Goal: Find specific page/section: Find specific page/section

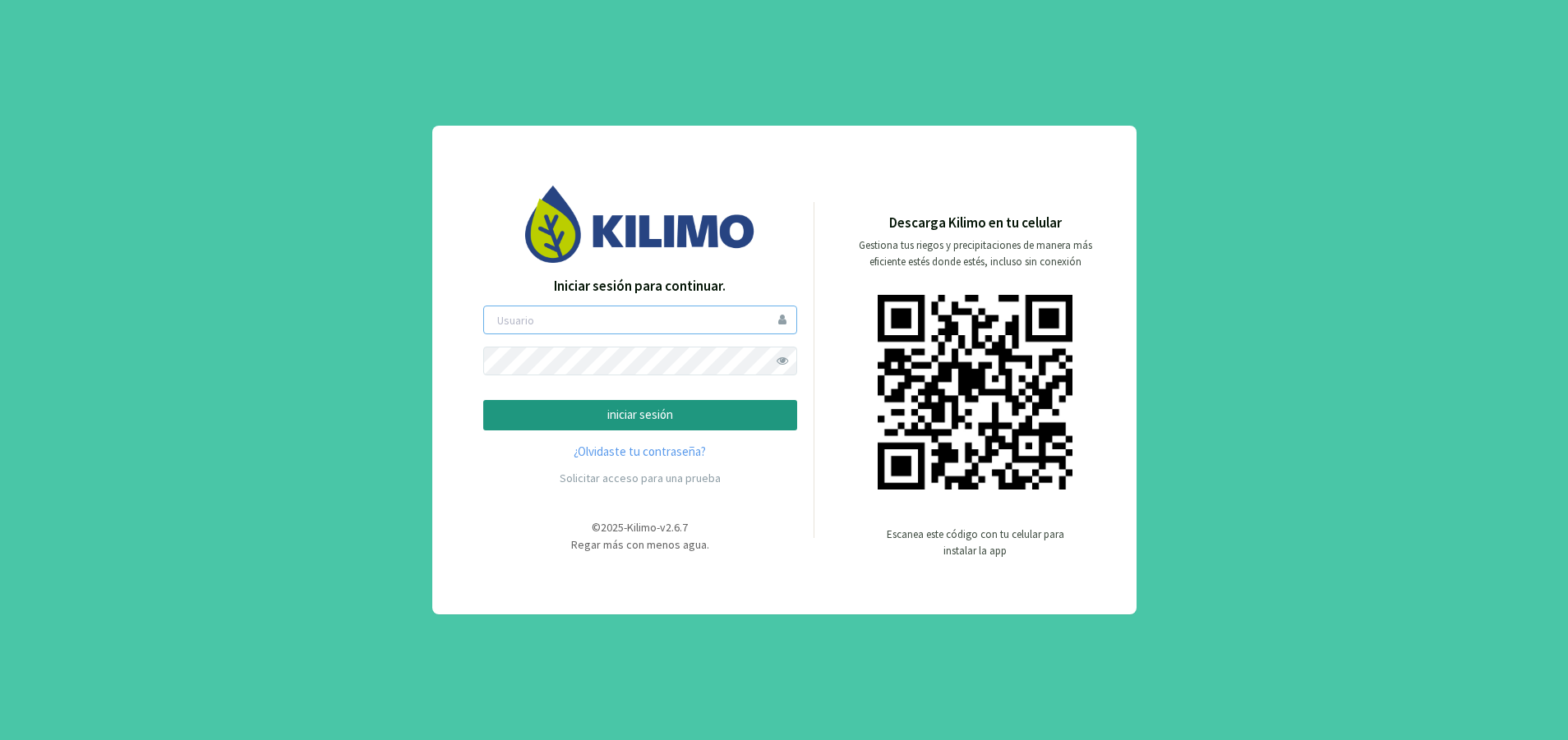
click at [608, 326] on input "email" at bounding box center [640, 319] width 314 height 28
type input "matuvarela@kilimo.com"
click at [588, 417] on p "iniciar sesión" at bounding box center [640, 414] width 286 height 19
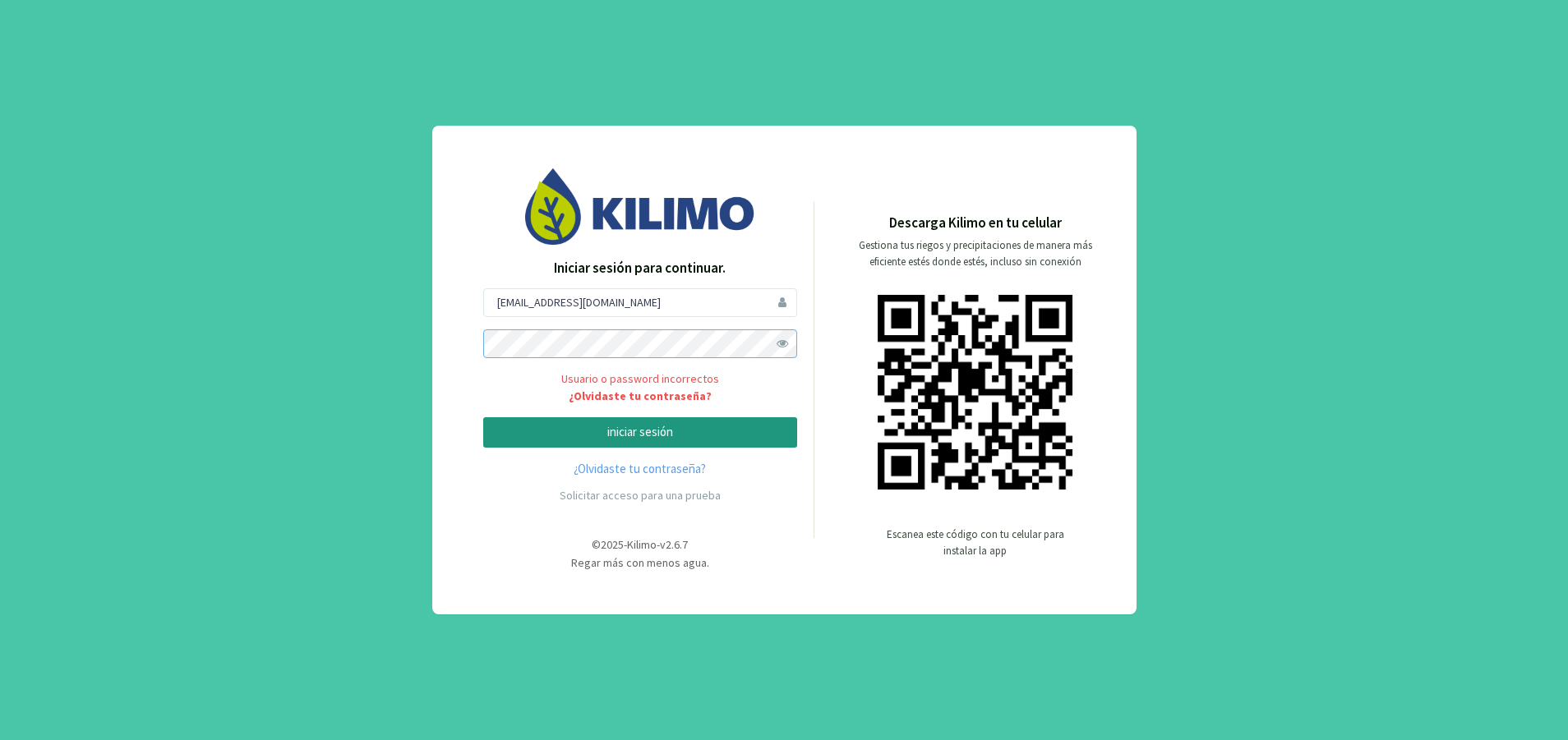
click at [478, 342] on div "Iniciar sesión para continuar. matuvarela@kilimo.com Usuario o password incorre…" at bounding box center [640, 370] width 347 height 403
click at [610, 437] on p "iniciar sesión" at bounding box center [640, 432] width 286 height 19
click at [398, 319] on div "Iniciar sesión para continuar. matuvarela@kilimo.com Usuario o password incorre…" at bounding box center [784, 370] width 1568 height 740
click at [663, 432] on p "iniciar sesión" at bounding box center [640, 432] width 286 height 19
click at [590, 428] on p "iniciar sesión" at bounding box center [640, 432] width 286 height 19
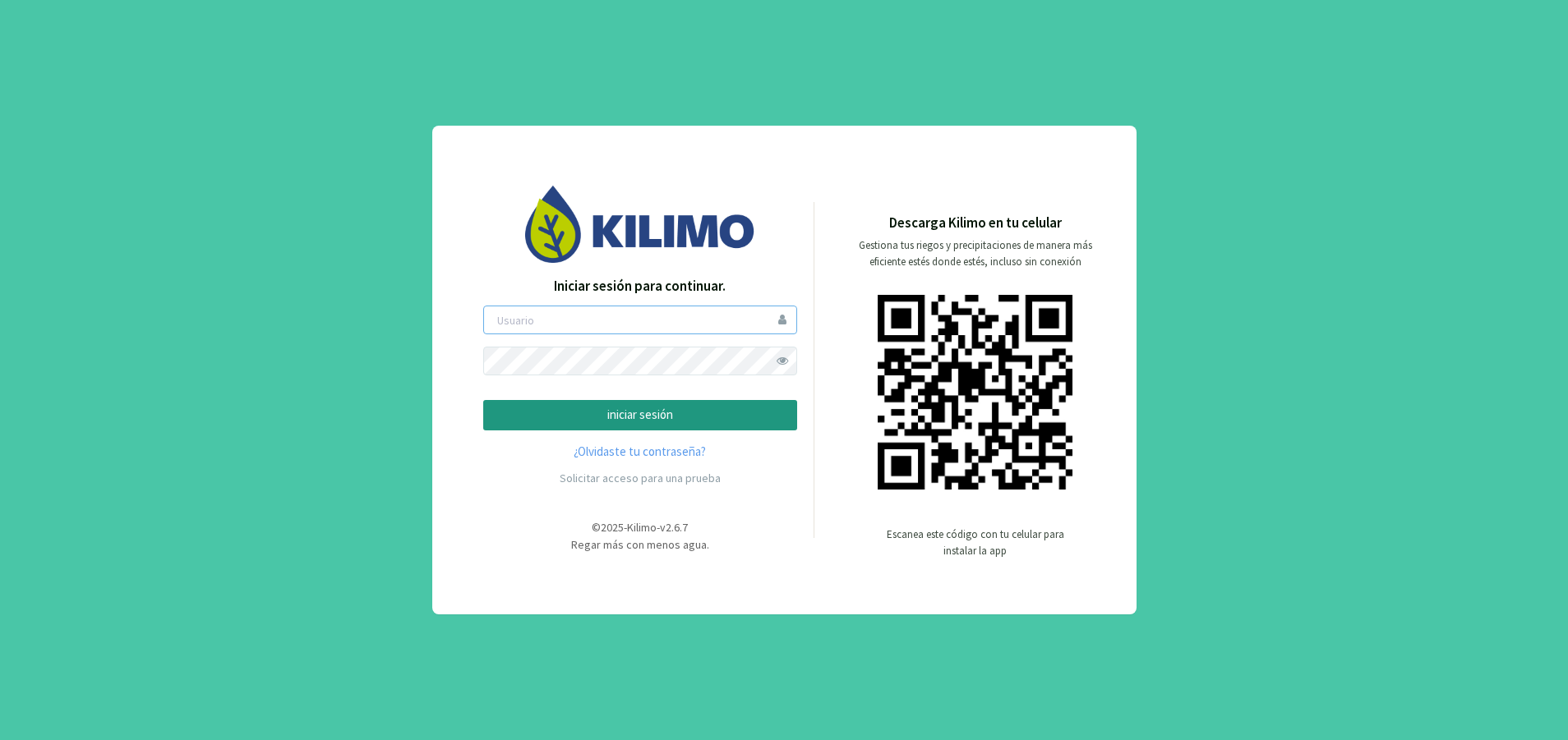
click at [551, 327] on input "email" at bounding box center [640, 319] width 314 height 28
type input "matuvarela"
click at [553, 426] on button "iniciar sesión" at bounding box center [640, 415] width 314 height 30
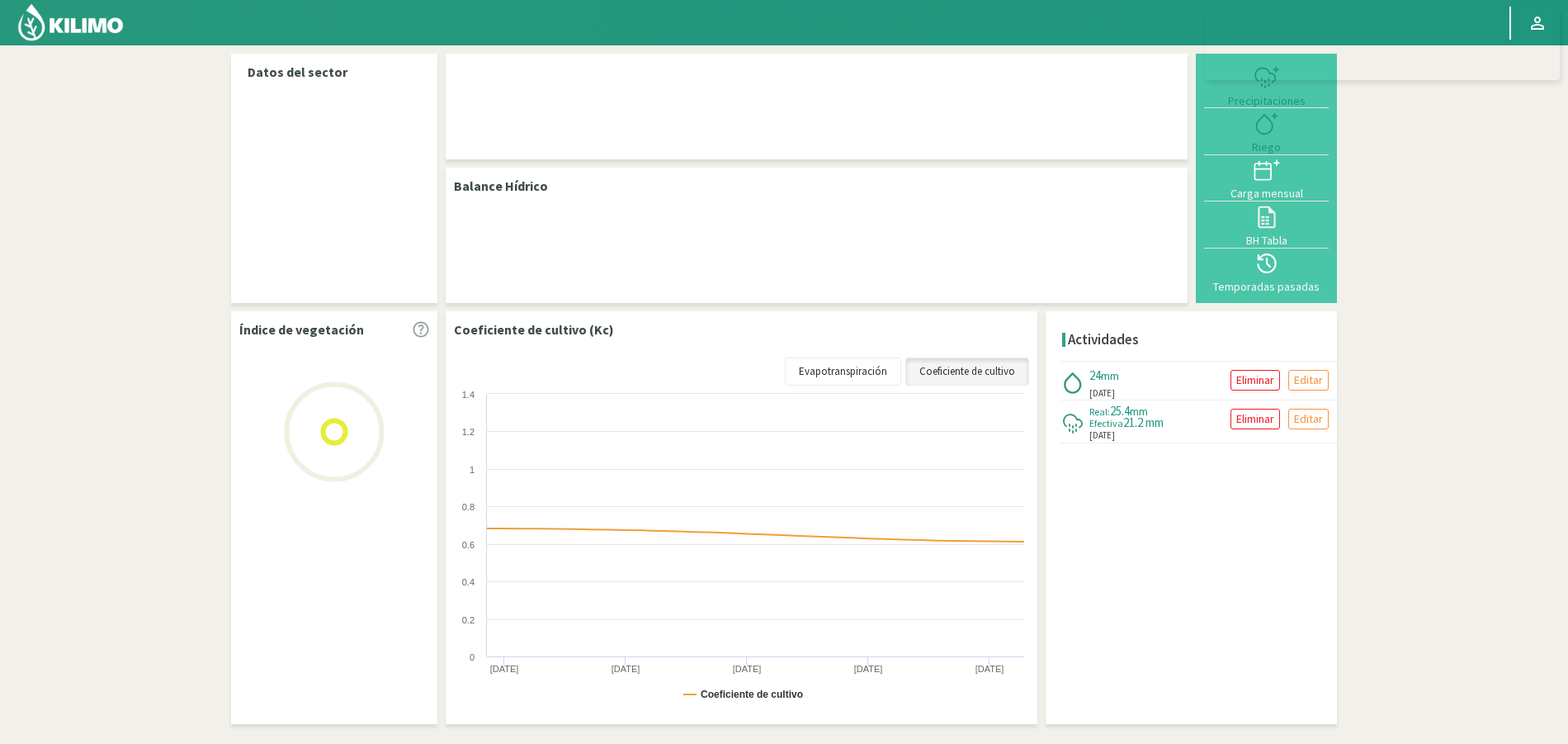
select select "105: Object"
select select "1: Object"
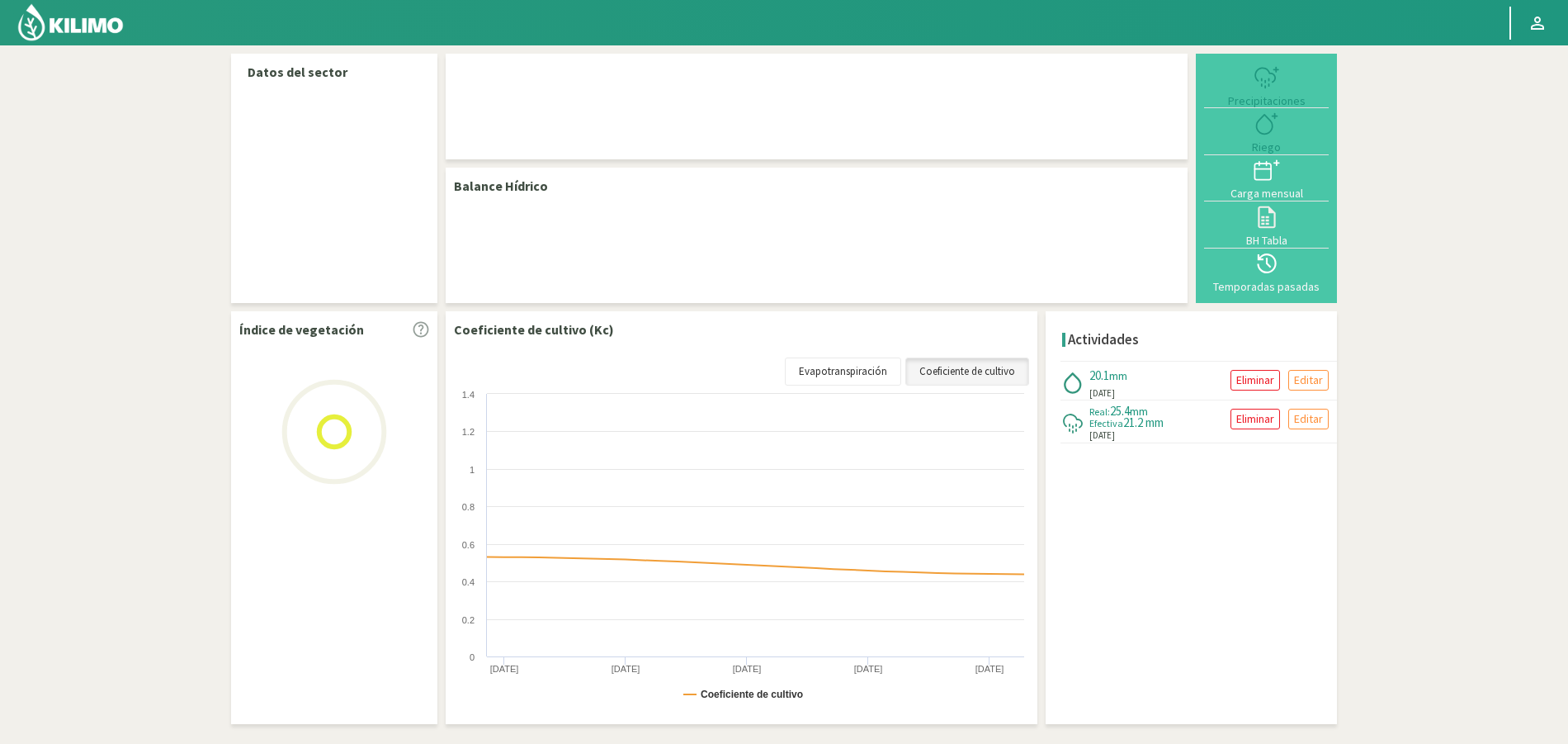
select select "105: Object"
select select "2: Object"
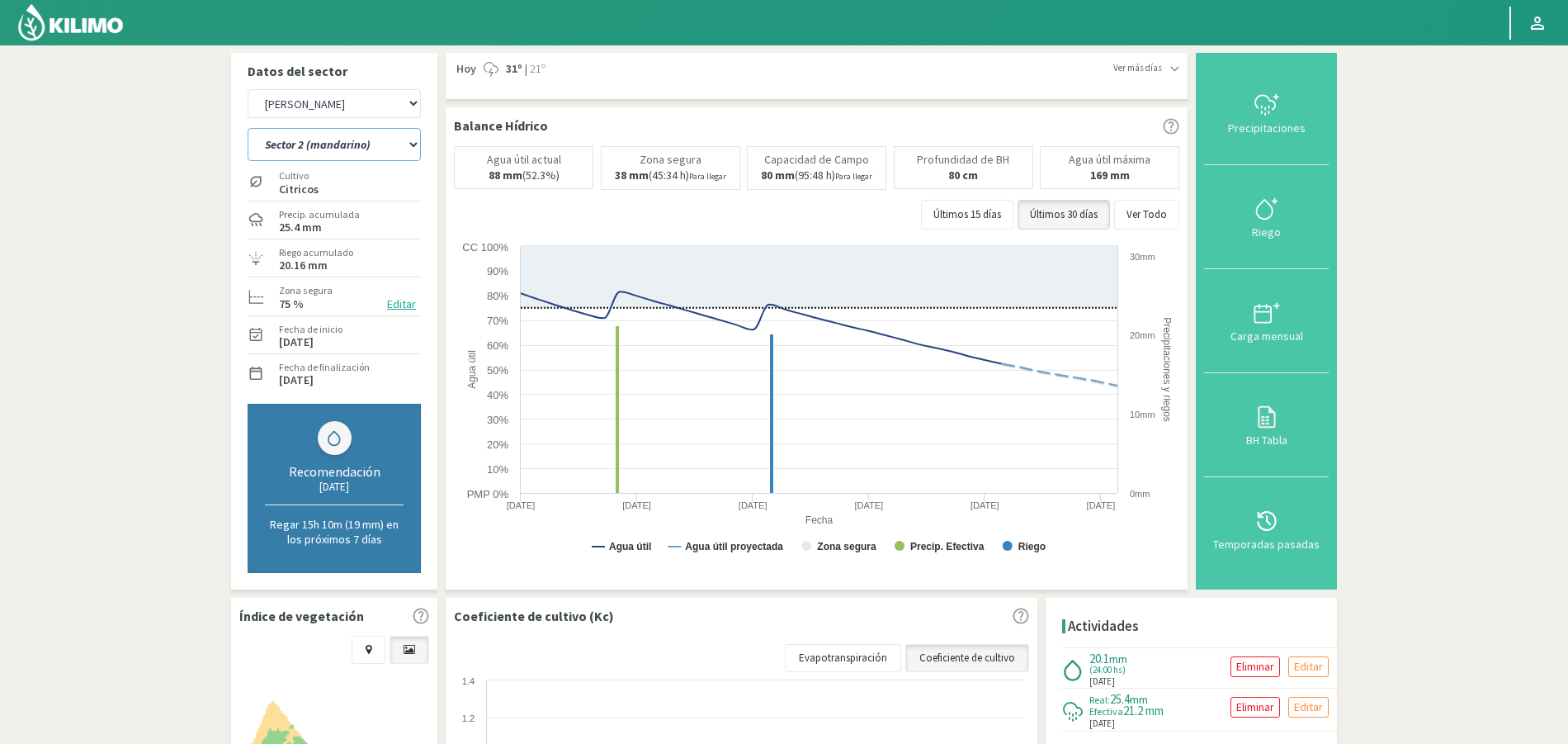
click at [159, 401] on section "Datos del sector Agr. Cardonal Agr. El [PERSON_NAME] [PERSON_NAME] [GEOGRAPHIC_…" at bounding box center [784, 546] width 1568 height 1001
click at [66, 23] on img at bounding box center [70, 22] width 108 height 39
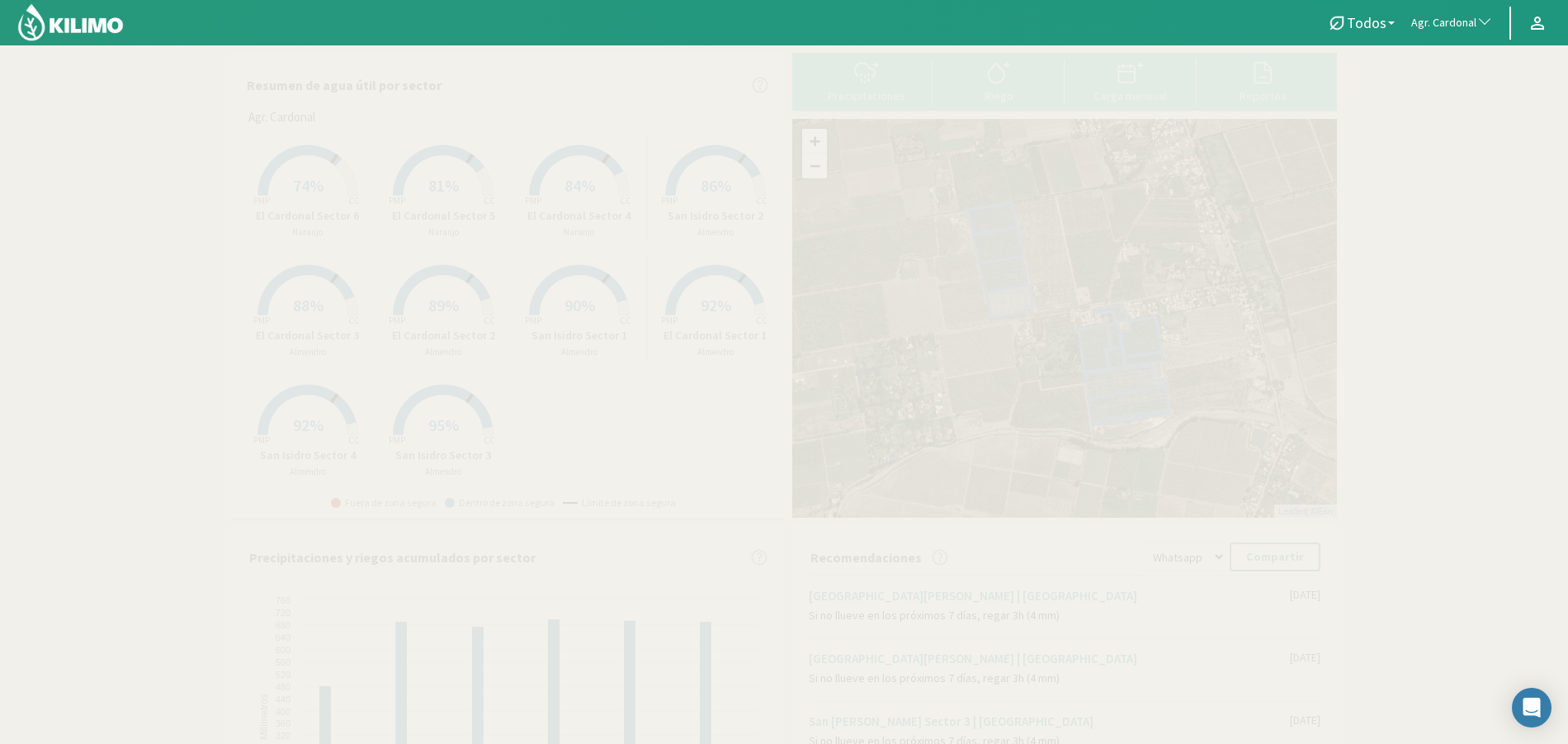
click at [1481, 22] on span "button" at bounding box center [1481, 23] width 17 height 17
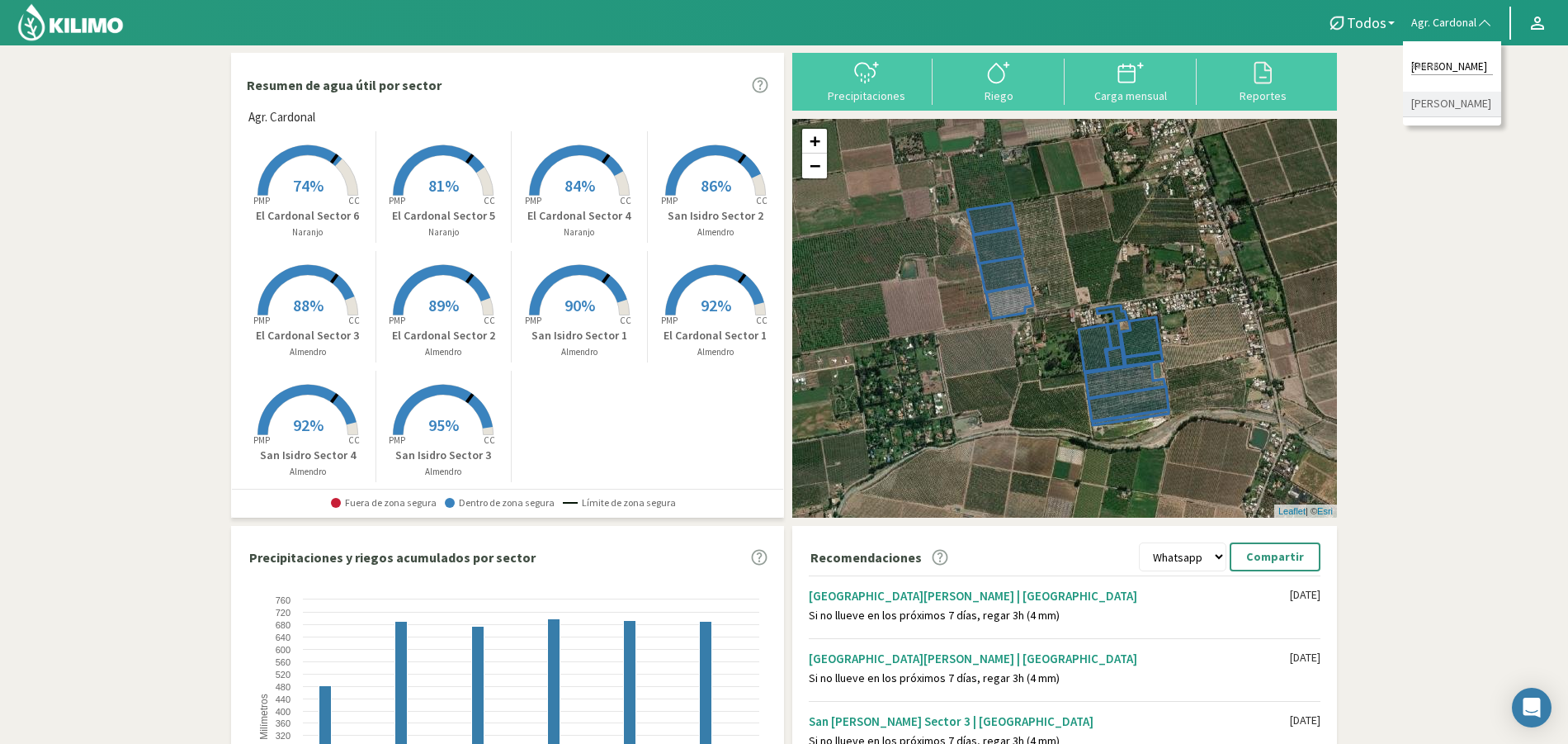
type input "[PERSON_NAME]"
click at [1448, 98] on li "[PERSON_NAME]" at bounding box center [1452, 104] width 98 height 26
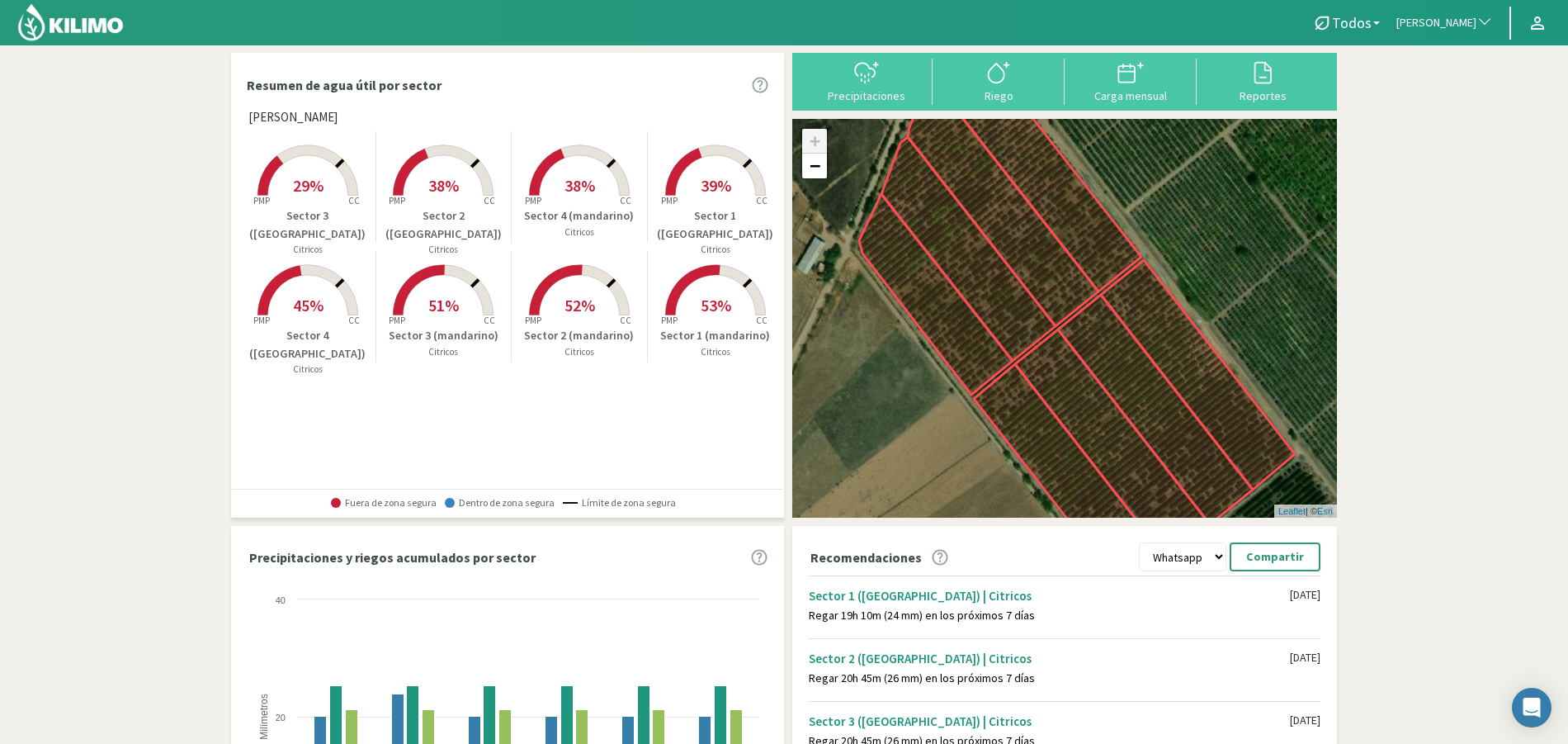
click at [1473, 23] on span "button" at bounding box center [1481, 23] width 17 height 17
type input "b"
type input "barra"
click at [1436, 103] on li "El Barranco" at bounding box center [1445, 104] width 113 height 26
